Goal: Information Seeking & Learning: Learn about a topic

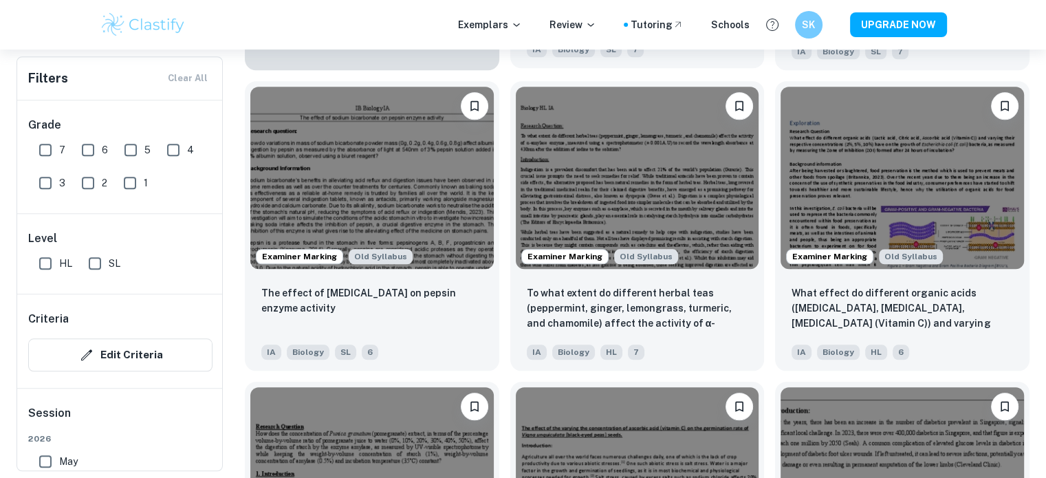
scroll to position [1326, 0]
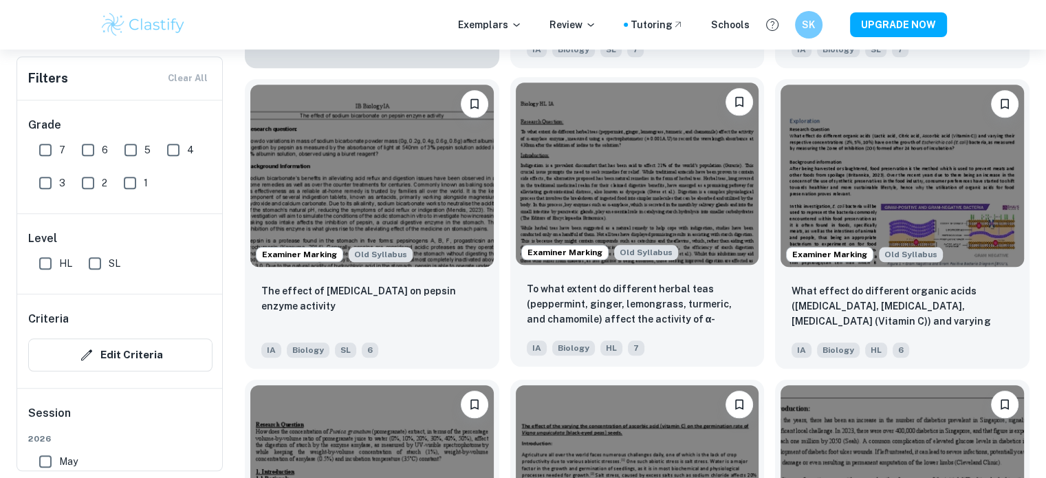
click at [642, 181] on img at bounding box center [638, 174] width 244 height 182
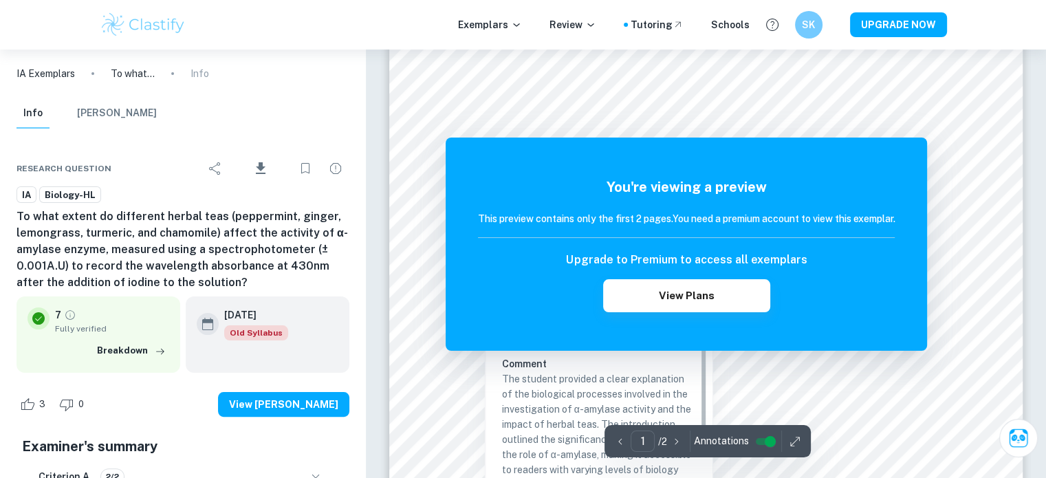
scroll to position [242, 0]
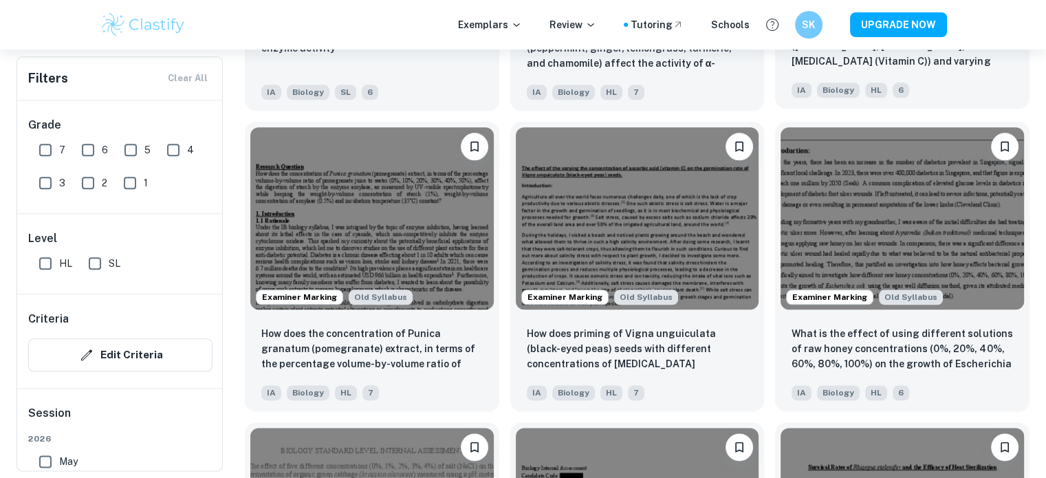
scroll to position [1584, 0]
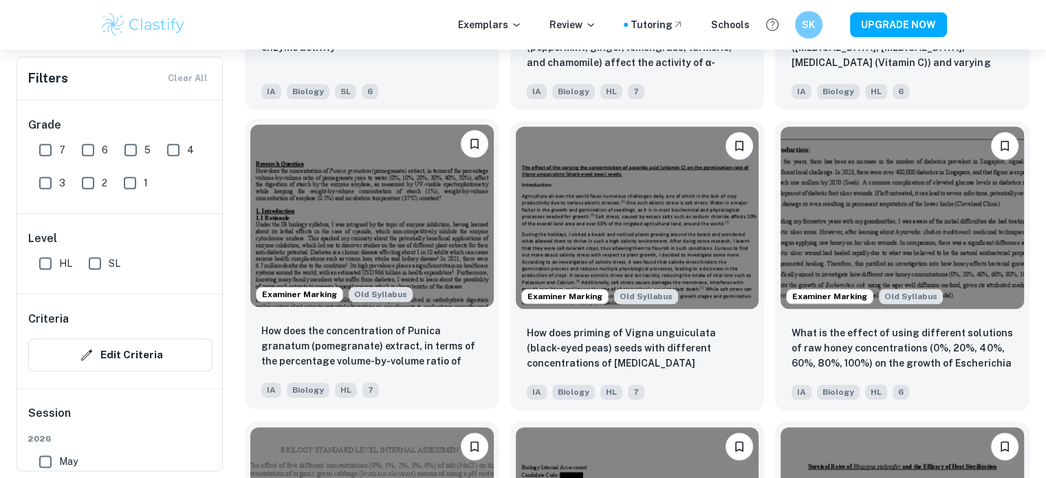
click at [407, 213] on img at bounding box center [372, 216] width 244 height 182
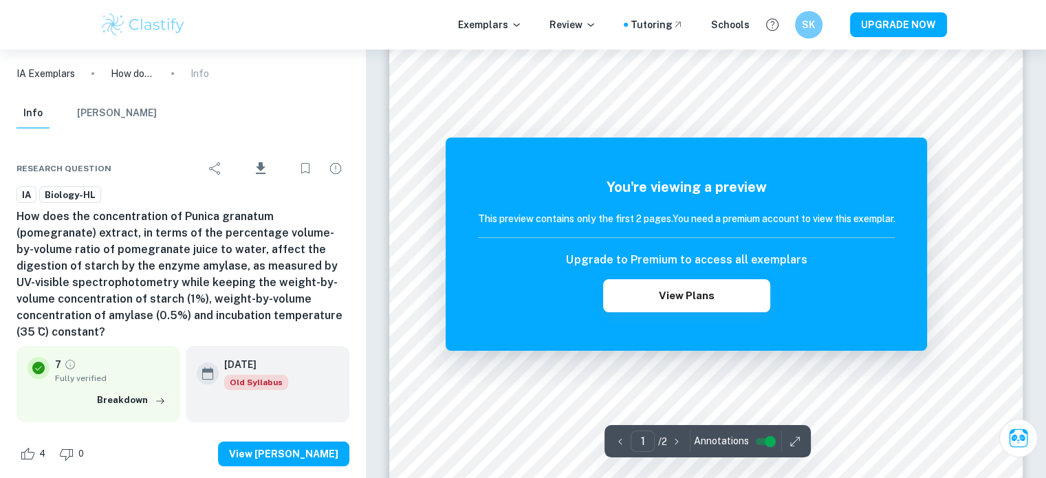
scroll to position [158, 0]
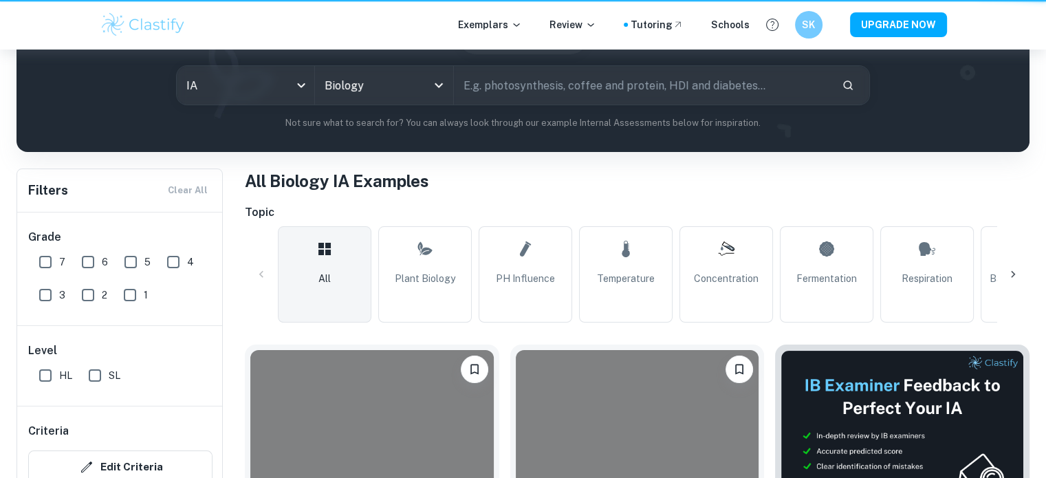
scroll to position [1584, 0]
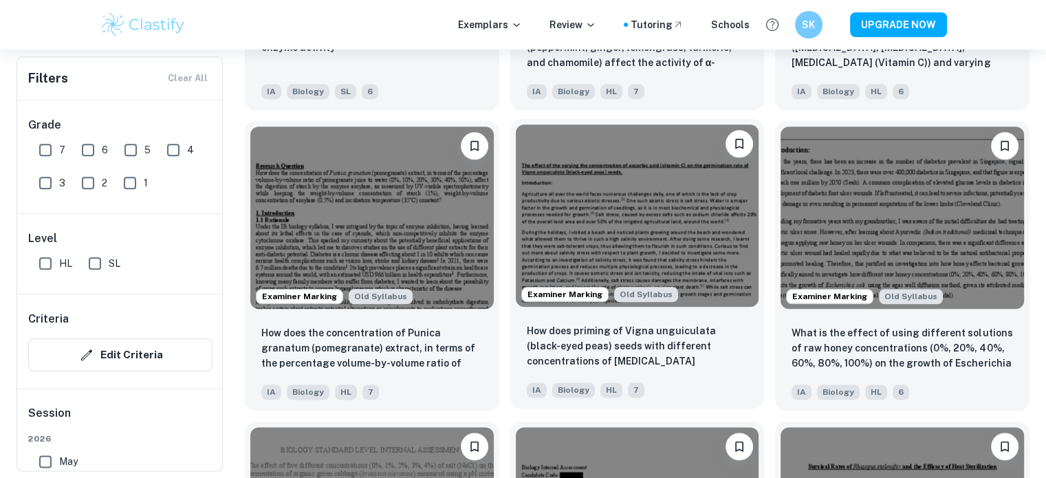
click at [626, 204] on img at bounding box center [638, 216] width 244 height 182
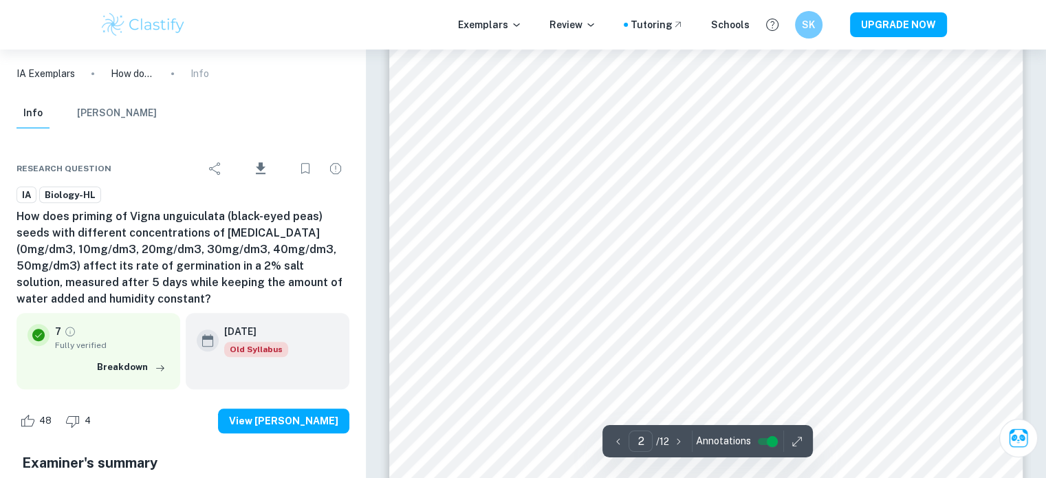
scroll to position [1232, 0]
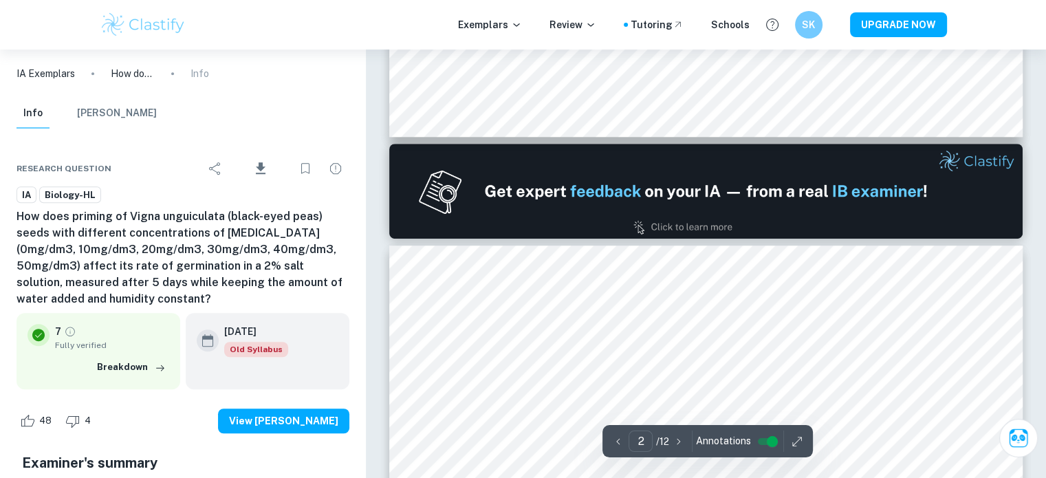
type input "1"
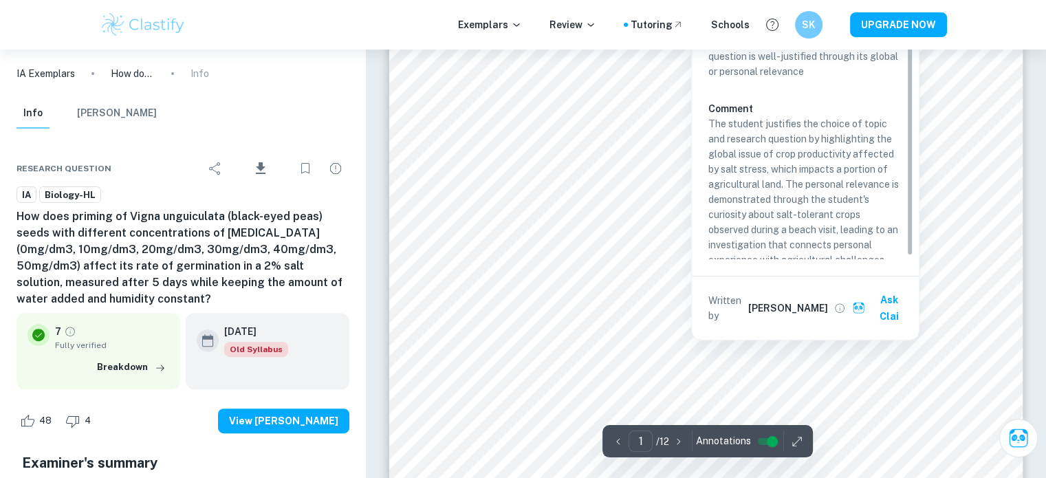
scroll to position [11, 0]
